Goal: Find specific page/section: Find specific page/section

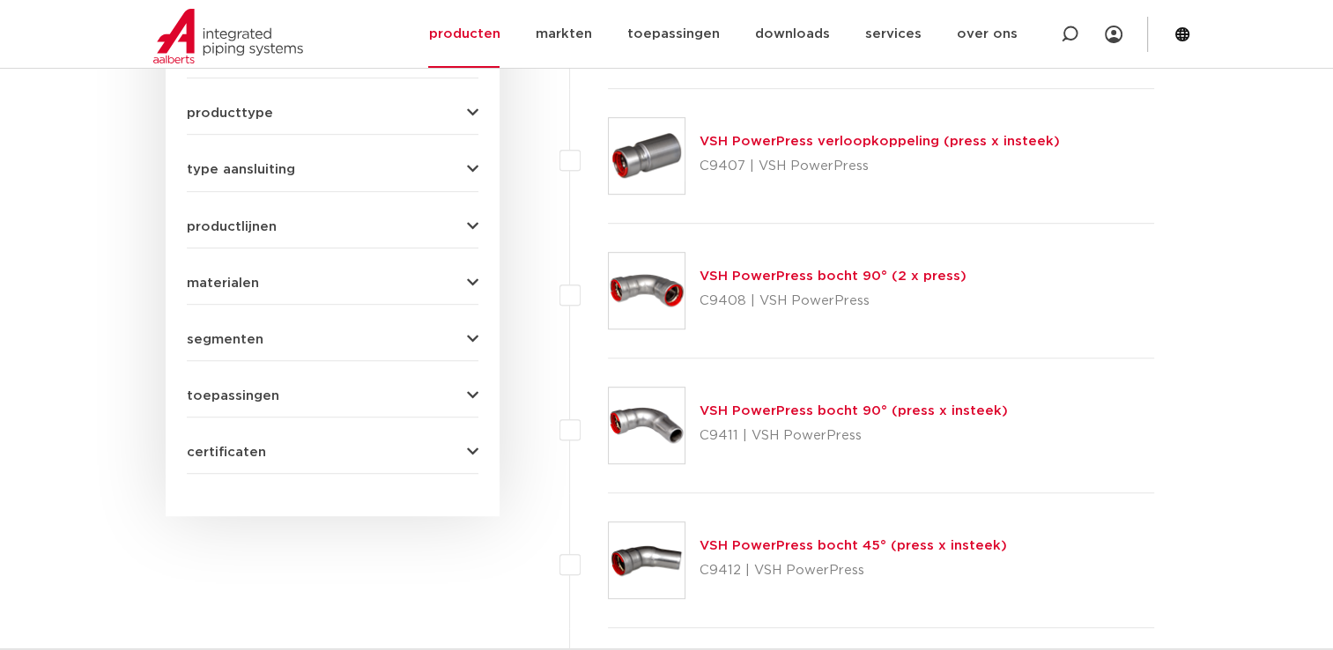
scroll to position [1022, 0]
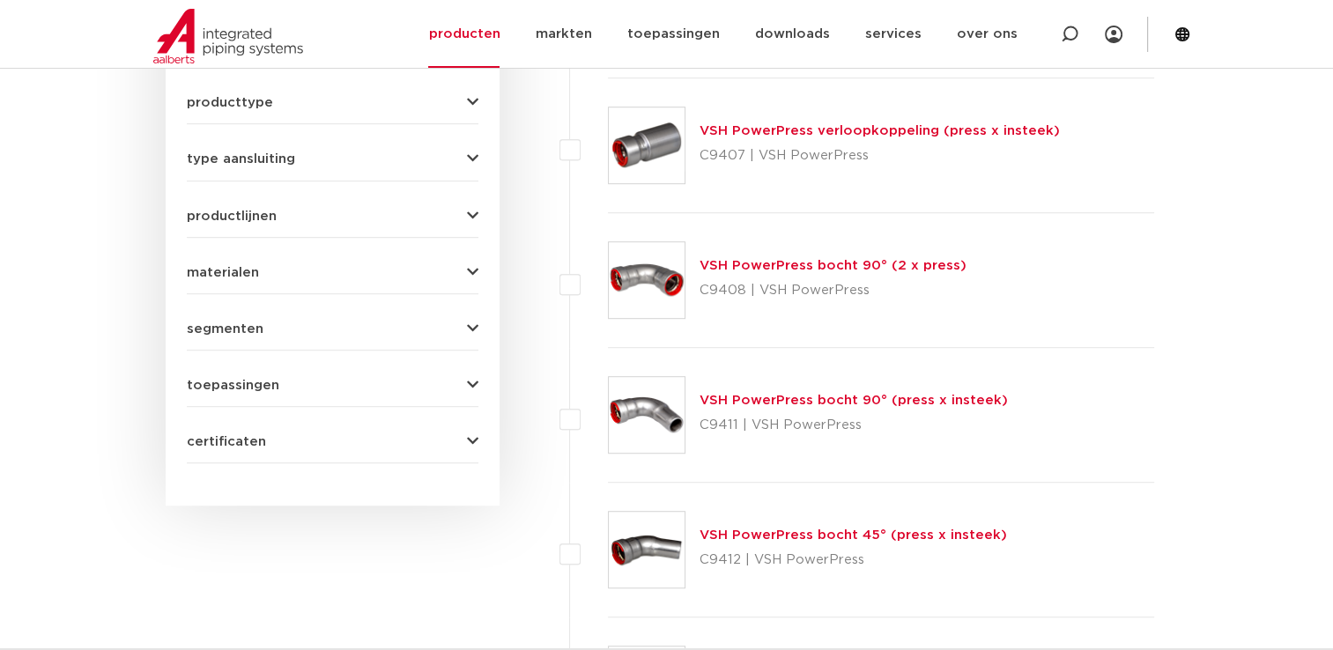
click at [476, 103] on icon "button" at bounding box center [472, 102] width 11 height 13
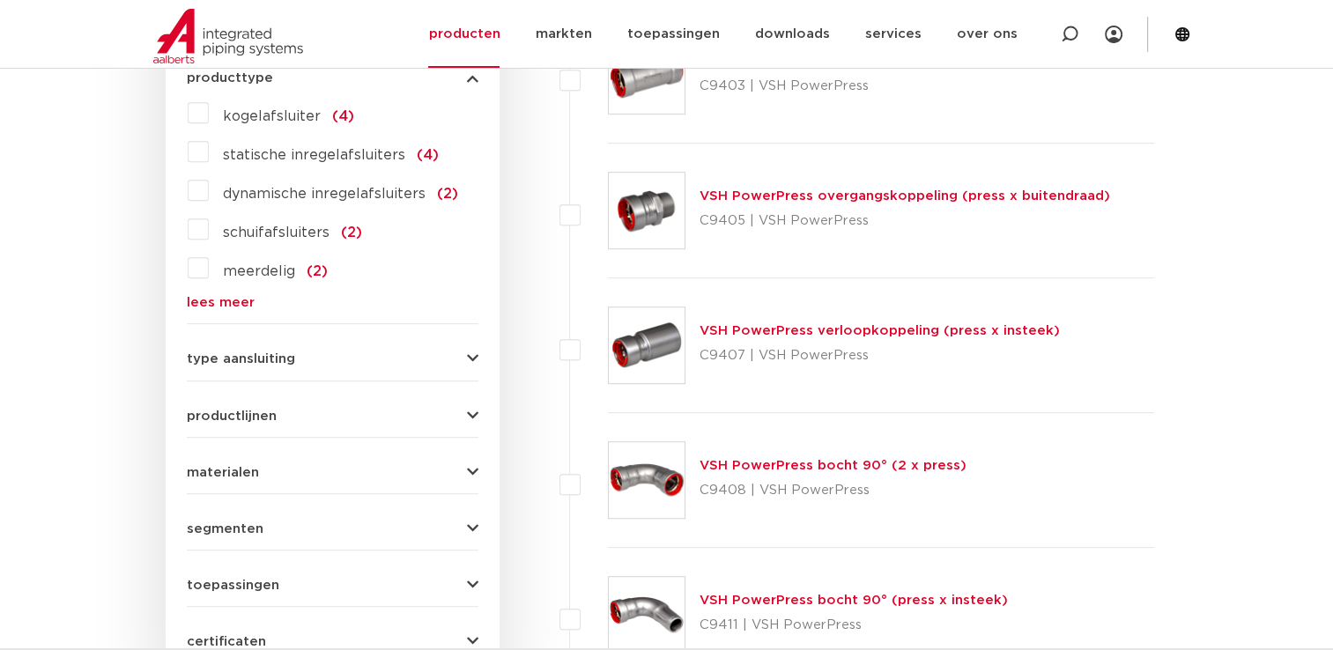
scroll to position [796, 0]
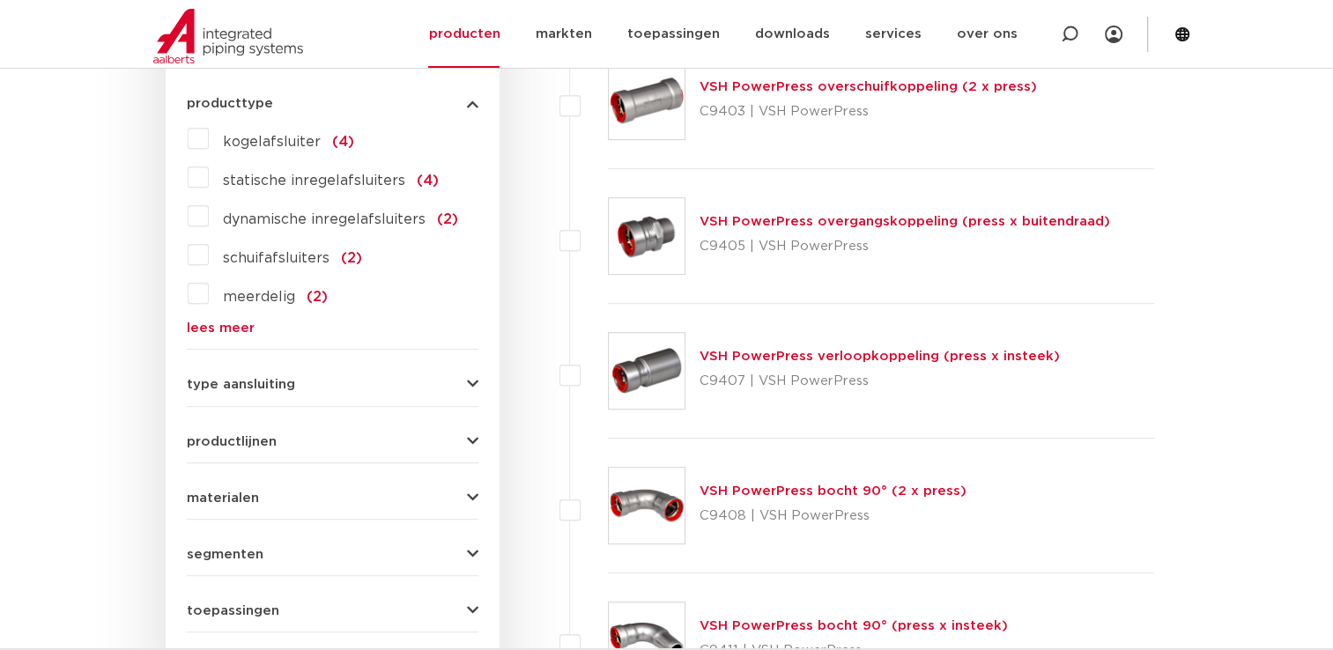
click at [226, 324] on link "lees meer" at bounding box center [333, 328] width 292 height 13
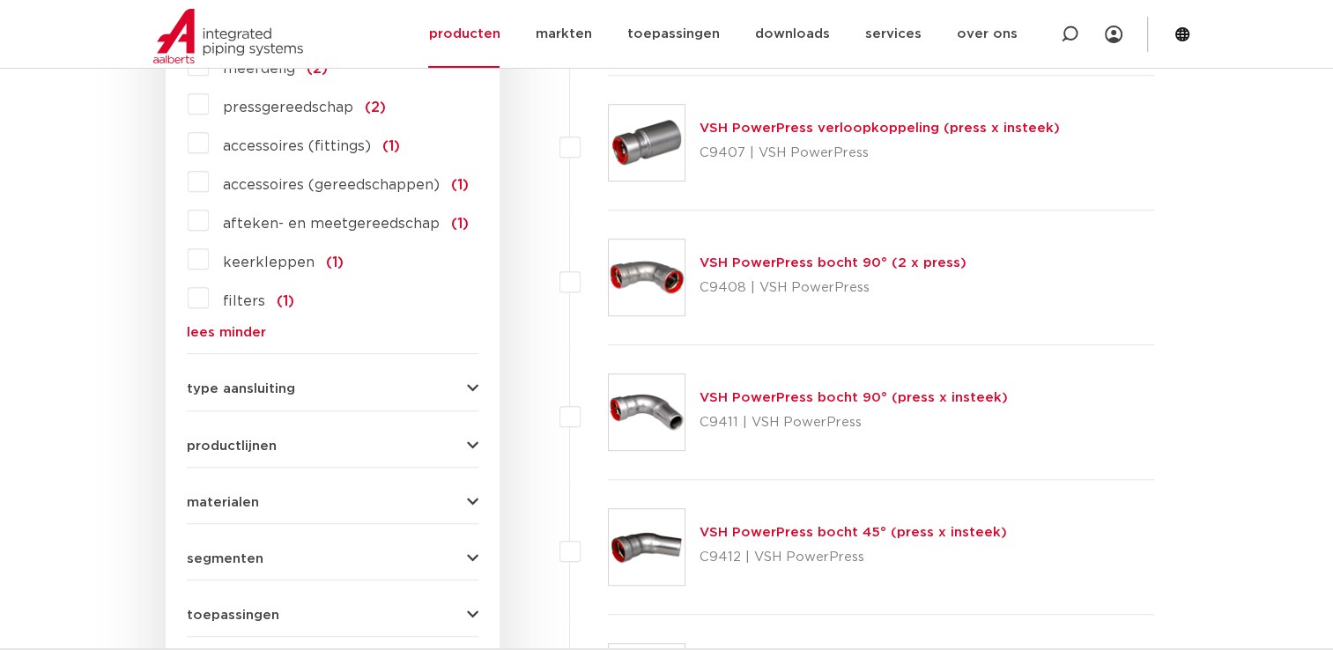
scroll to position [1026, 0]
click at [463, 381] on button "type aansluiting" at bounding box center [333, 387] width 292 height 13
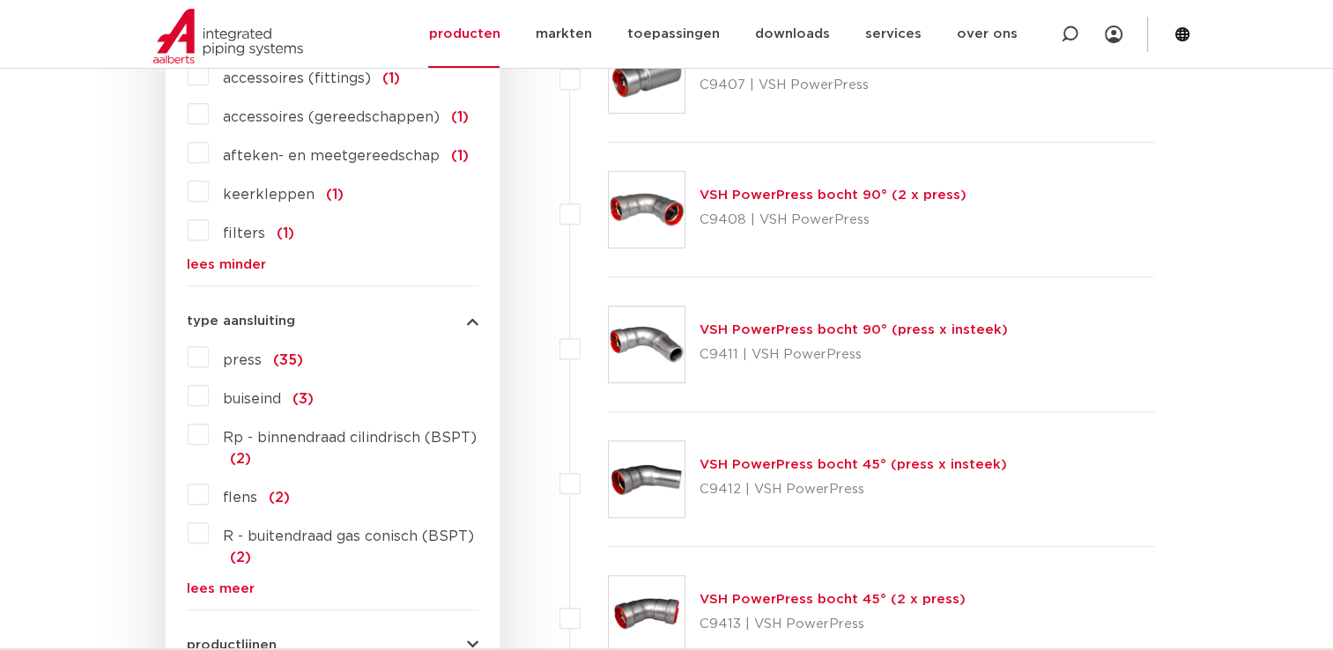
scroll to position [1100, 0]
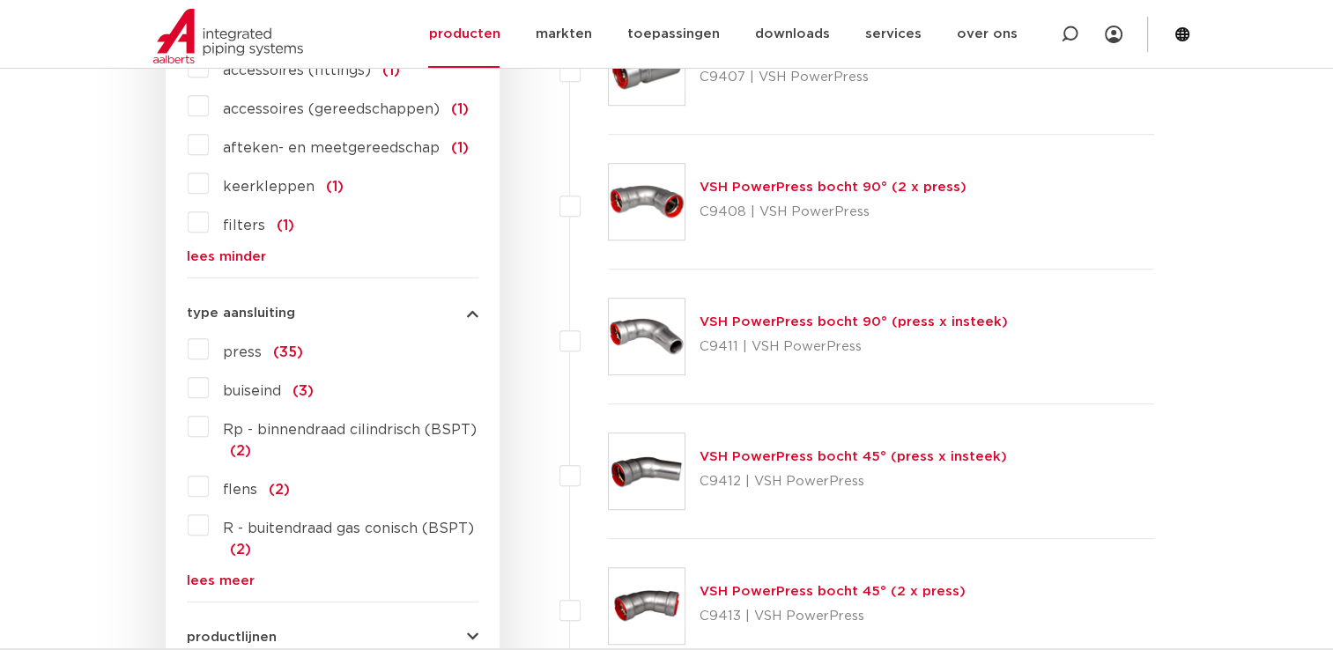
click at [209, 433] on label "Rp - binnendraad cilindrisch (BSPT) (2)" at bounding box center [344, 436] width 270 height 49
click at [0, 0] on input "Rp - binnendraad cilindrisch (BSPT) (2)" at bounding box center [0, 0] width 0 height 0
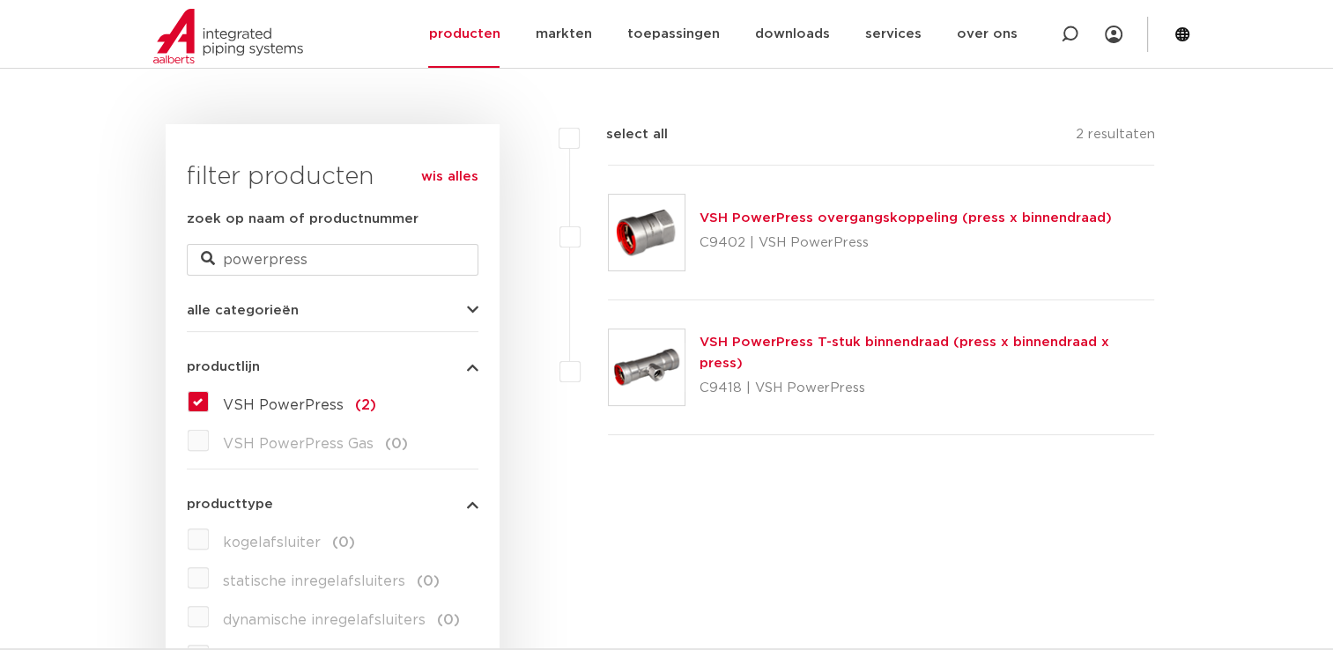
scroll to position [395, 0]
